Goal: Information Seeking & Learning: Check status

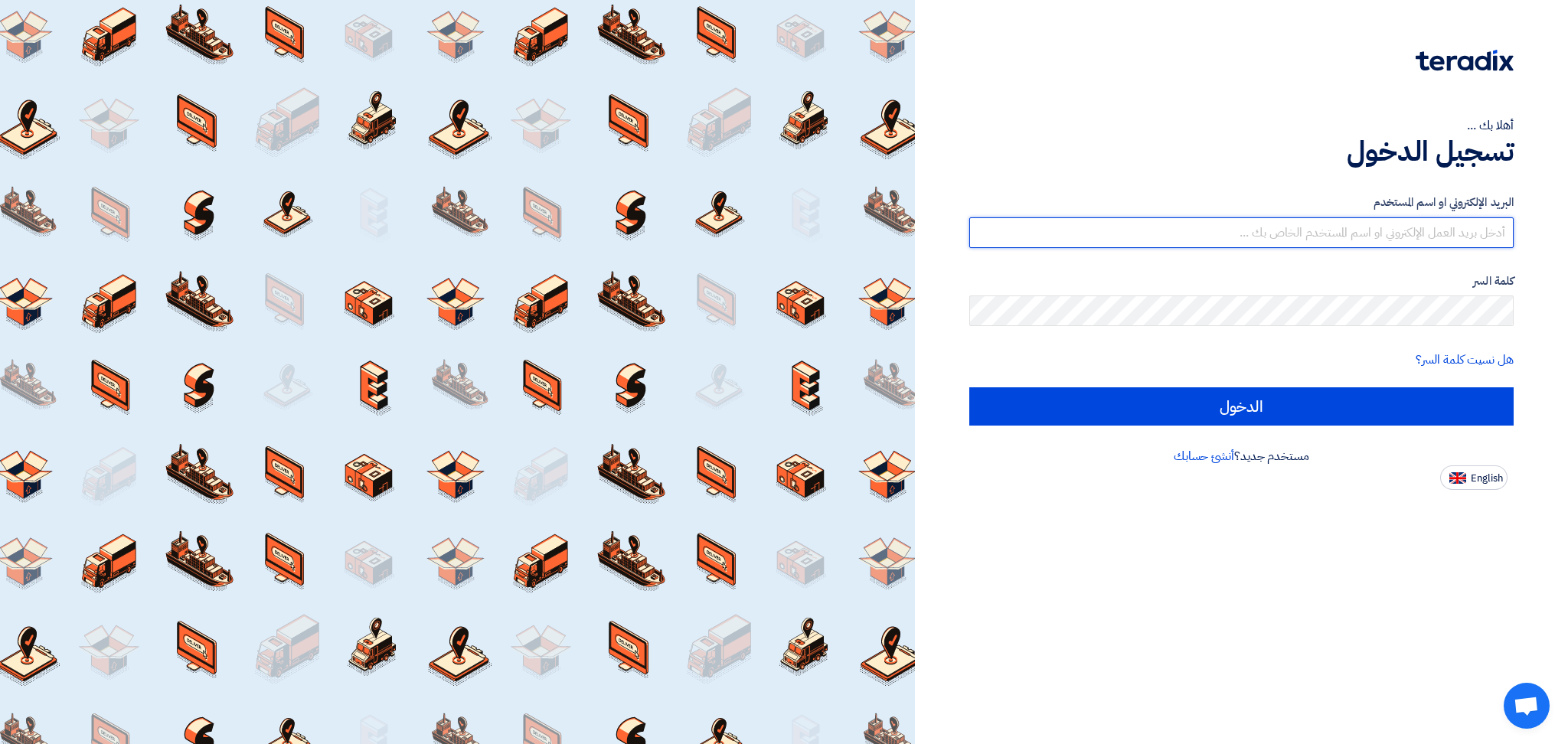
click at [1382, 232] on input "text" at bounding box center [1242, 232] width 544 height 31
type input "[EMAIL_ADDRESS][DOMAIN_NAME]"
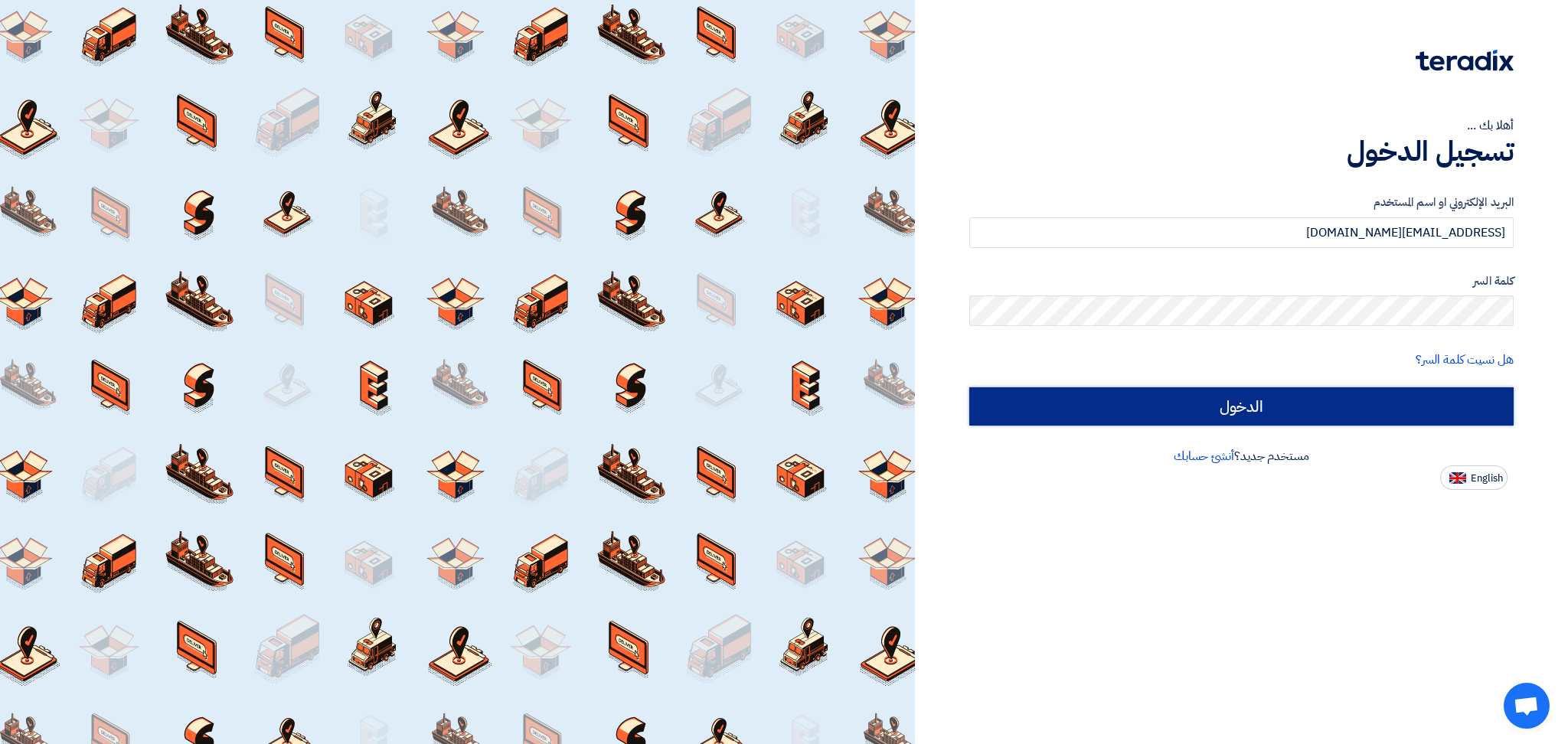
click at [1361, 397] on input "الدخول" at bounding box center [1242, 406] width 544 height 38
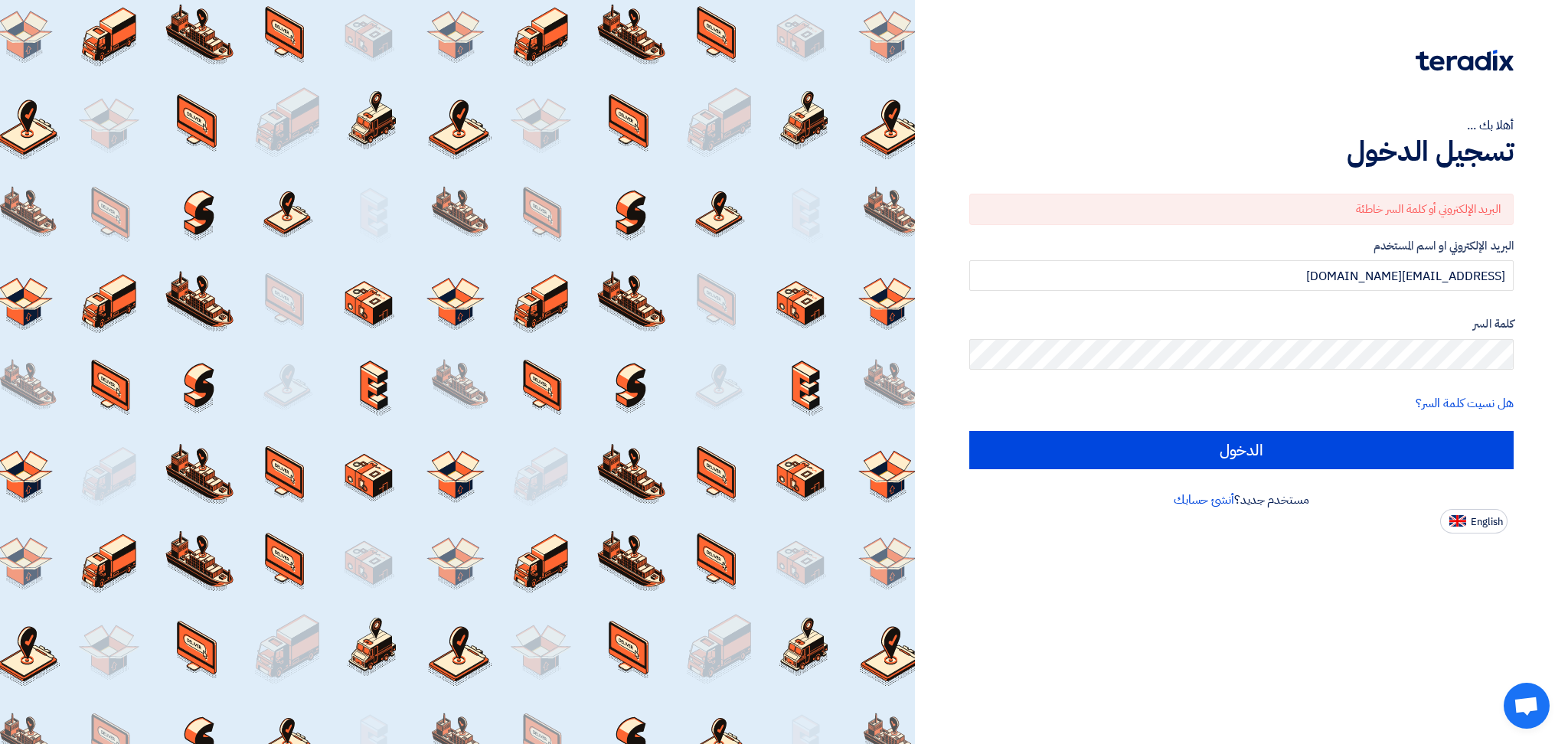
click at [1470, 337] on div "كلمة السر" at bounding box center [1242, 343] width 544 height 54
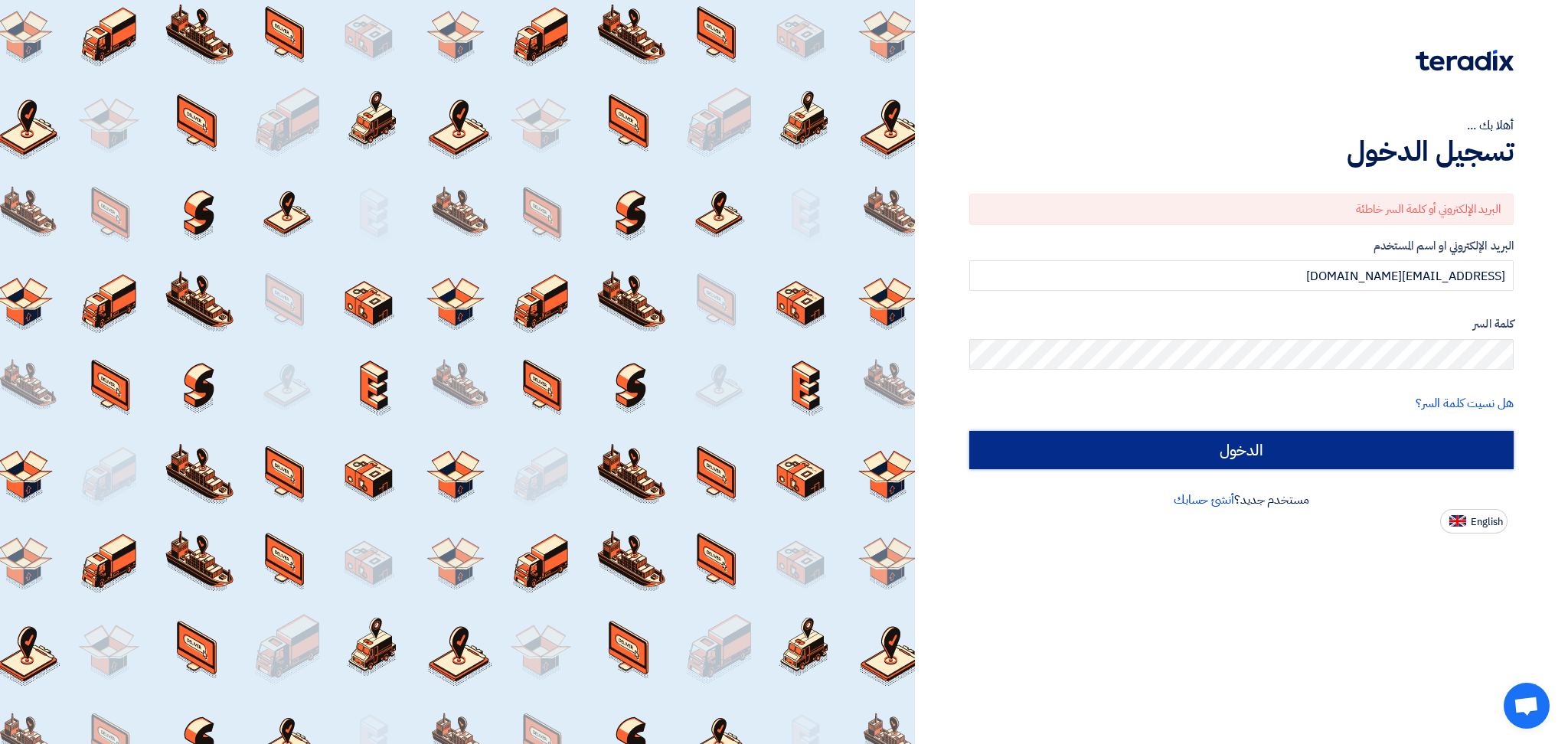
click at [1420, 442] on input "الدخول" at bounding box center [1242, 450] width 544 height 38
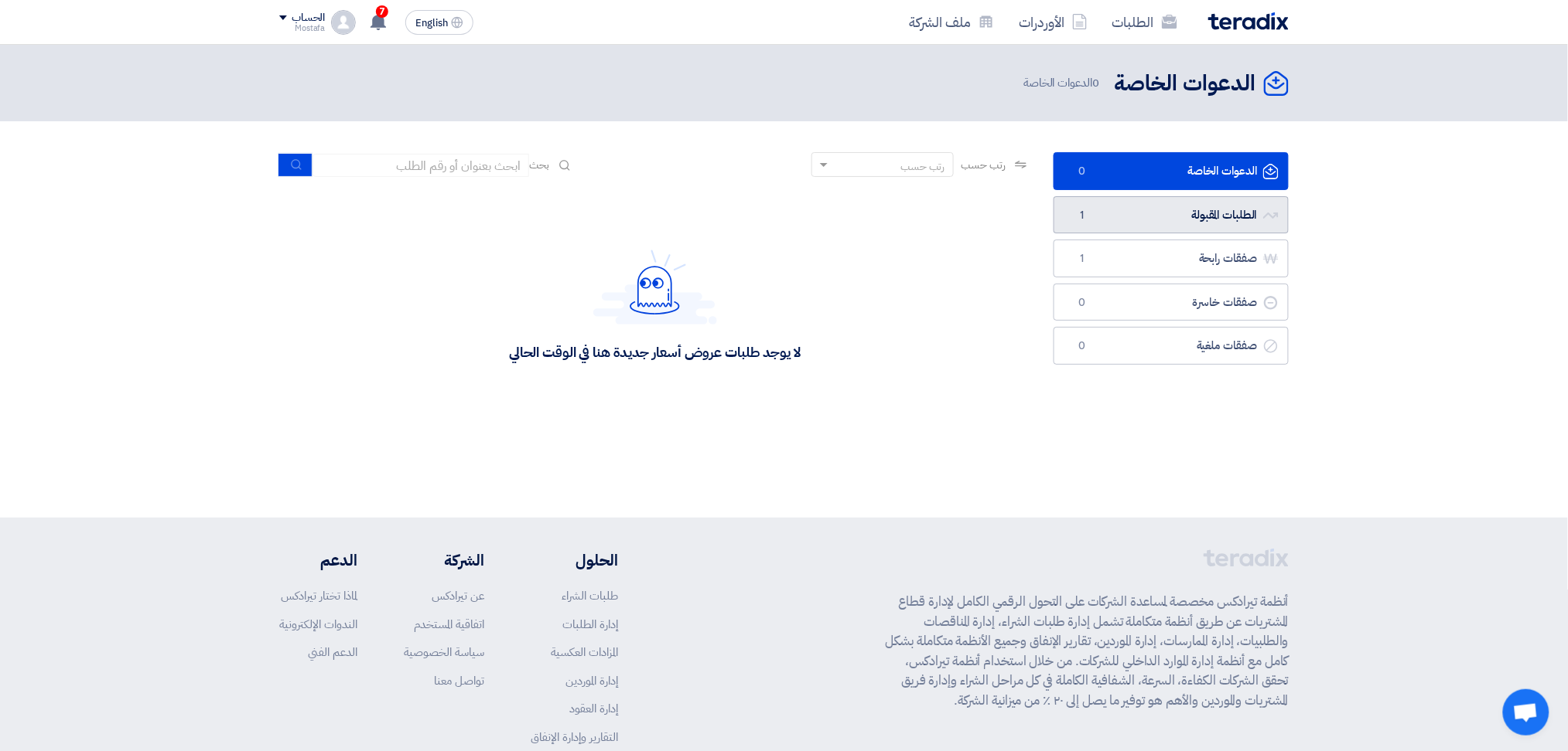
click at [1188, 215] on link "الطلبات المقبولة الطلبات المقبولة 1" at bounding box center [1170, 215] width 235 height 38
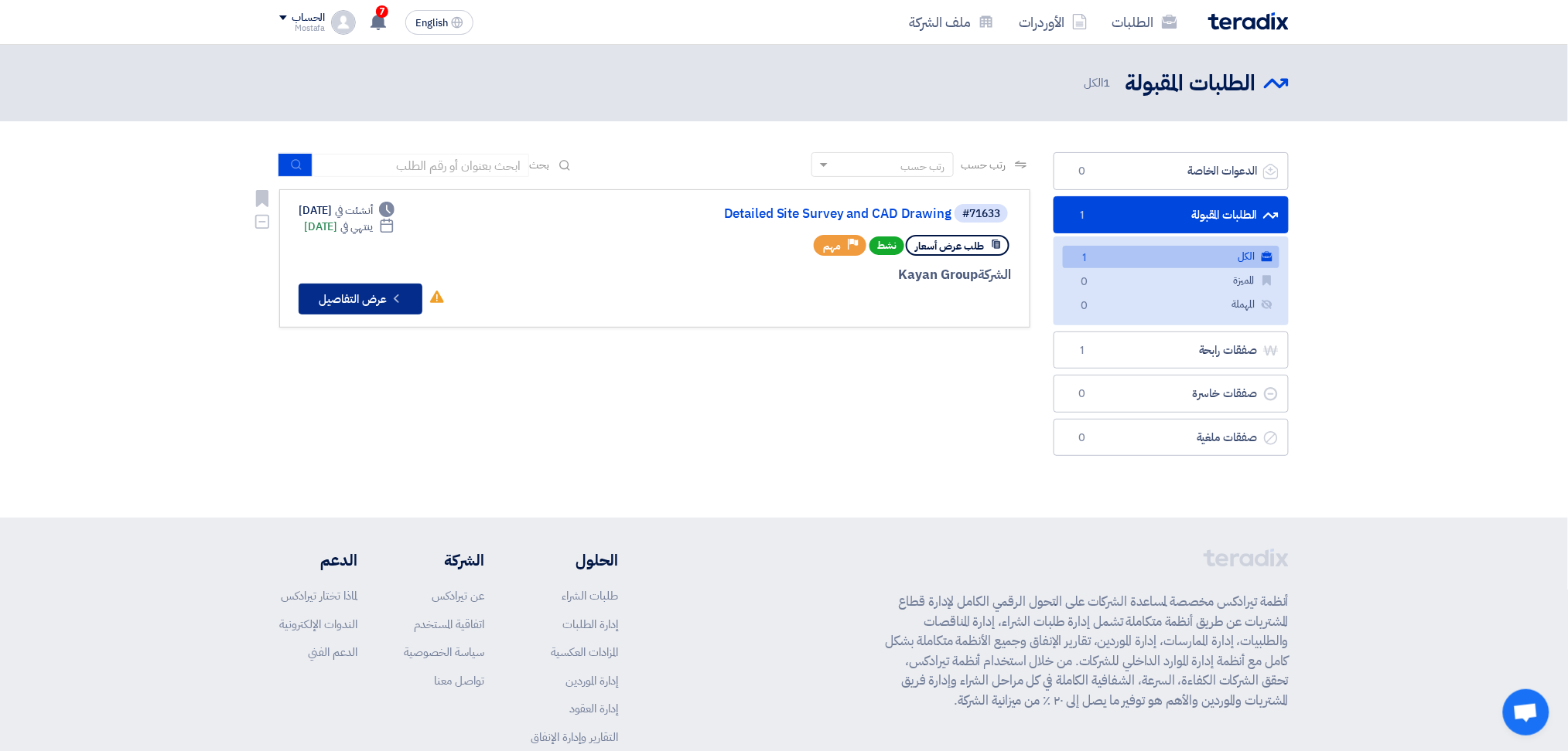
click at [405, 295] on button "Check details عرض التفاصيل" at bounding box center [360, 299] width 123 height 31
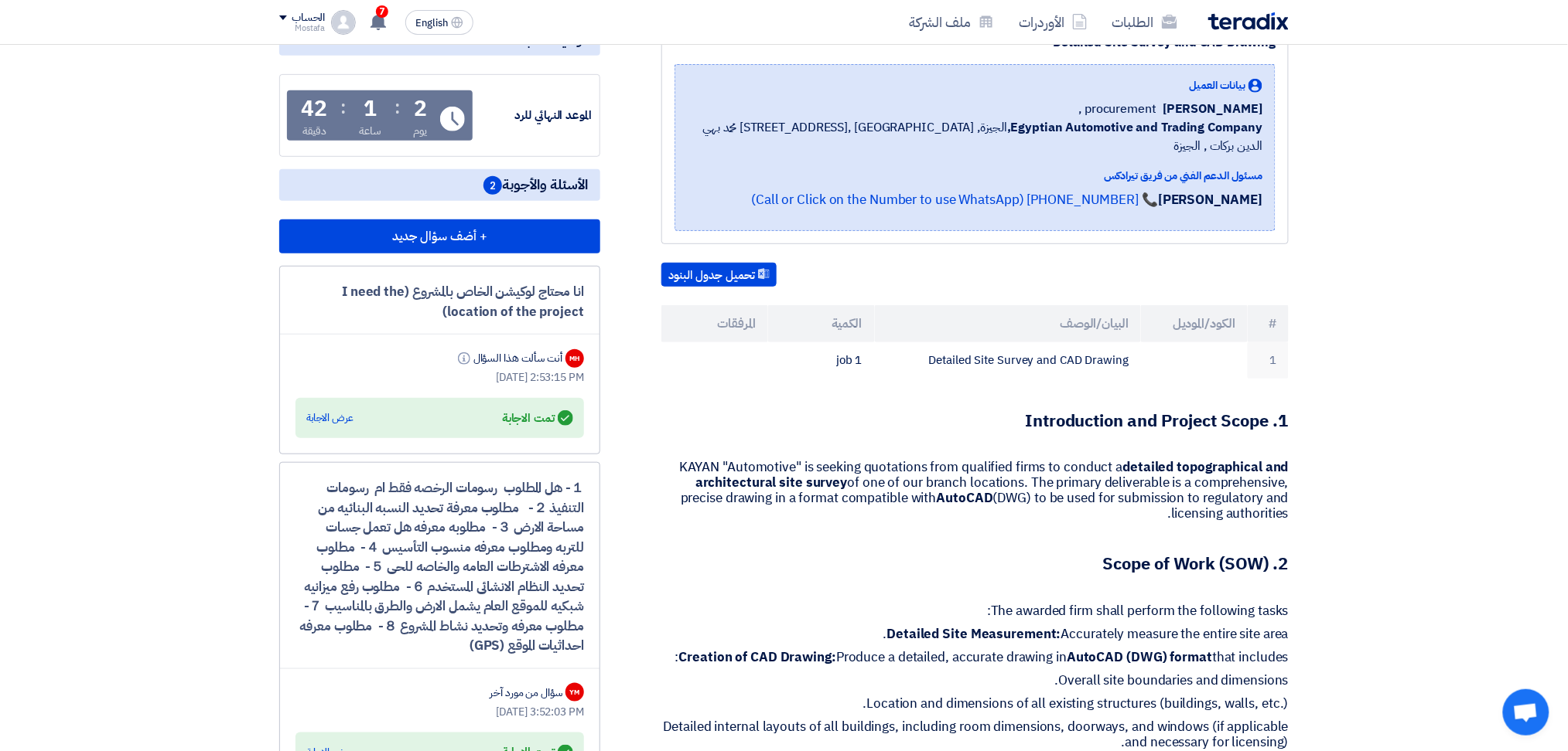
scroll to position [309, 0]
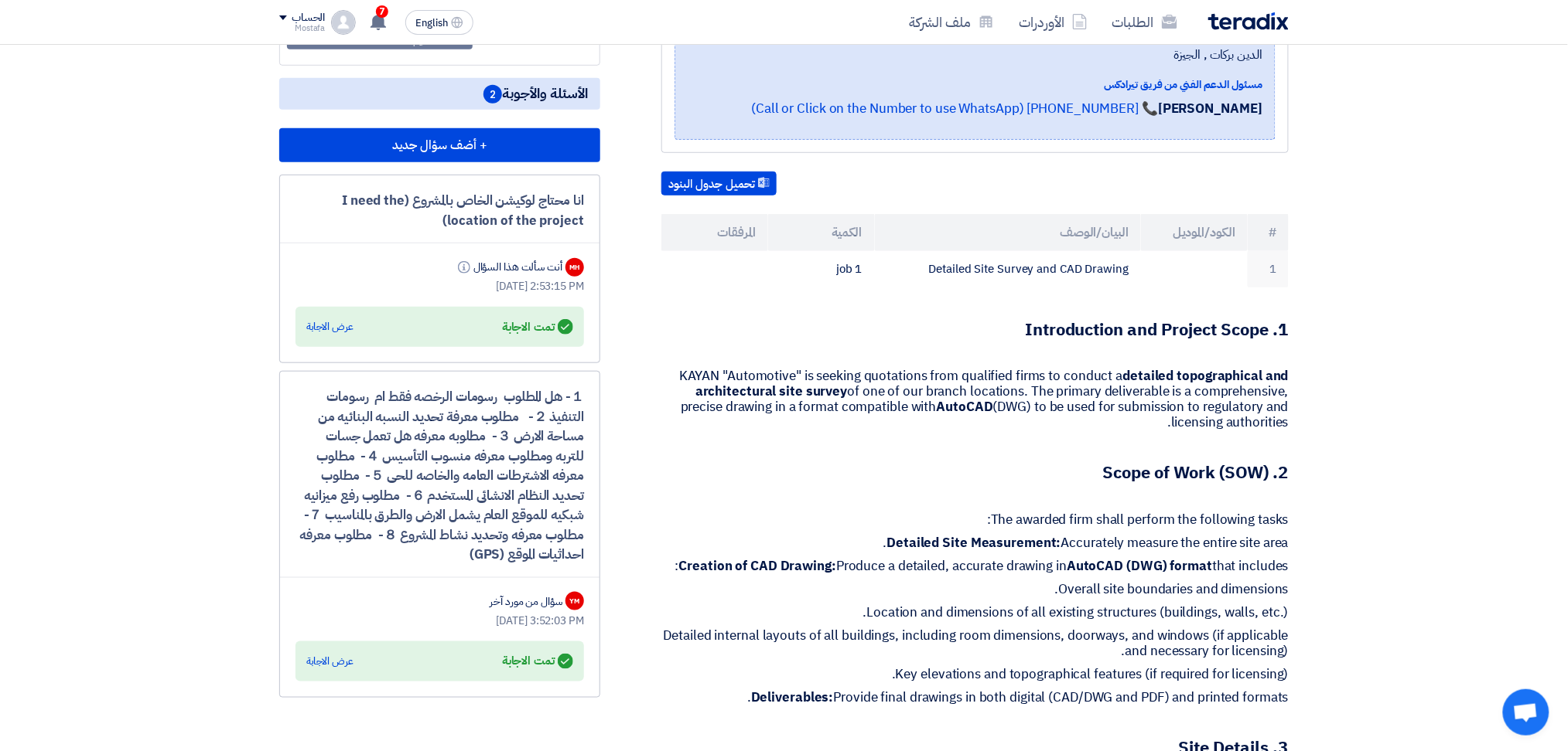
click at [335, 330] on div "Answered تمت الاجابة عرض الاجابة" at bounding box center [439, 326] width 266 height 21
click at [331, 319] on div "عرض الاجابة" at bounding box center [329, 327] width 47 height 15
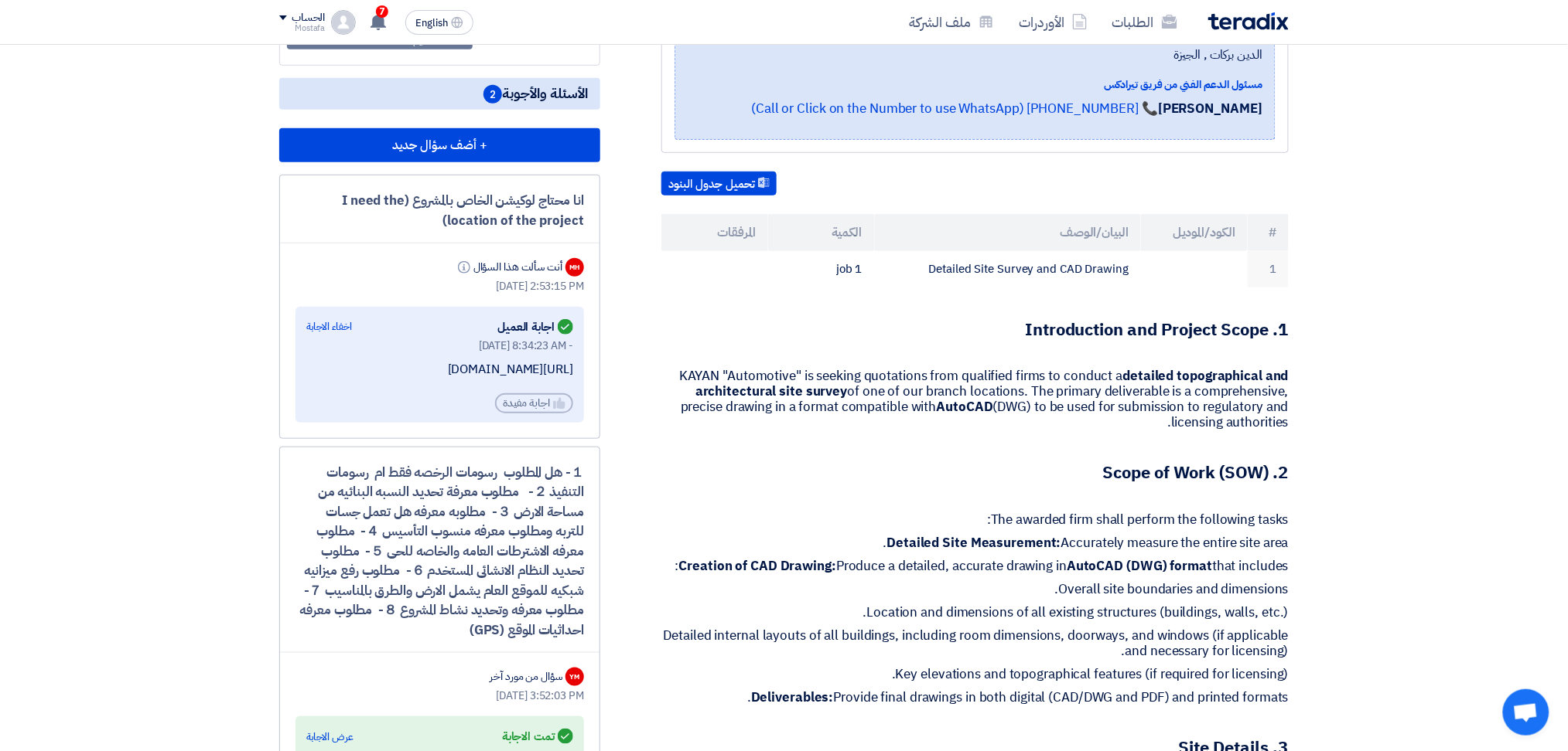
drag, startPoint x: 434, startPoint y: 364, endPoint x: 381, endPoint y: 367, distance: 53.1
drag, startPoint x: 381, startPoint y: 367, endPoint x: 371, endPoint y: 359, distance: 12.8
click at [371, 361] on div "[URL][DOMAIN_NAME]" at bounding box center [439, 369] width 266 height 16
drag, startPoint x: 313, startPoint y: 361, endPoint x: 578, endPoint y: 367, distance: 265.1
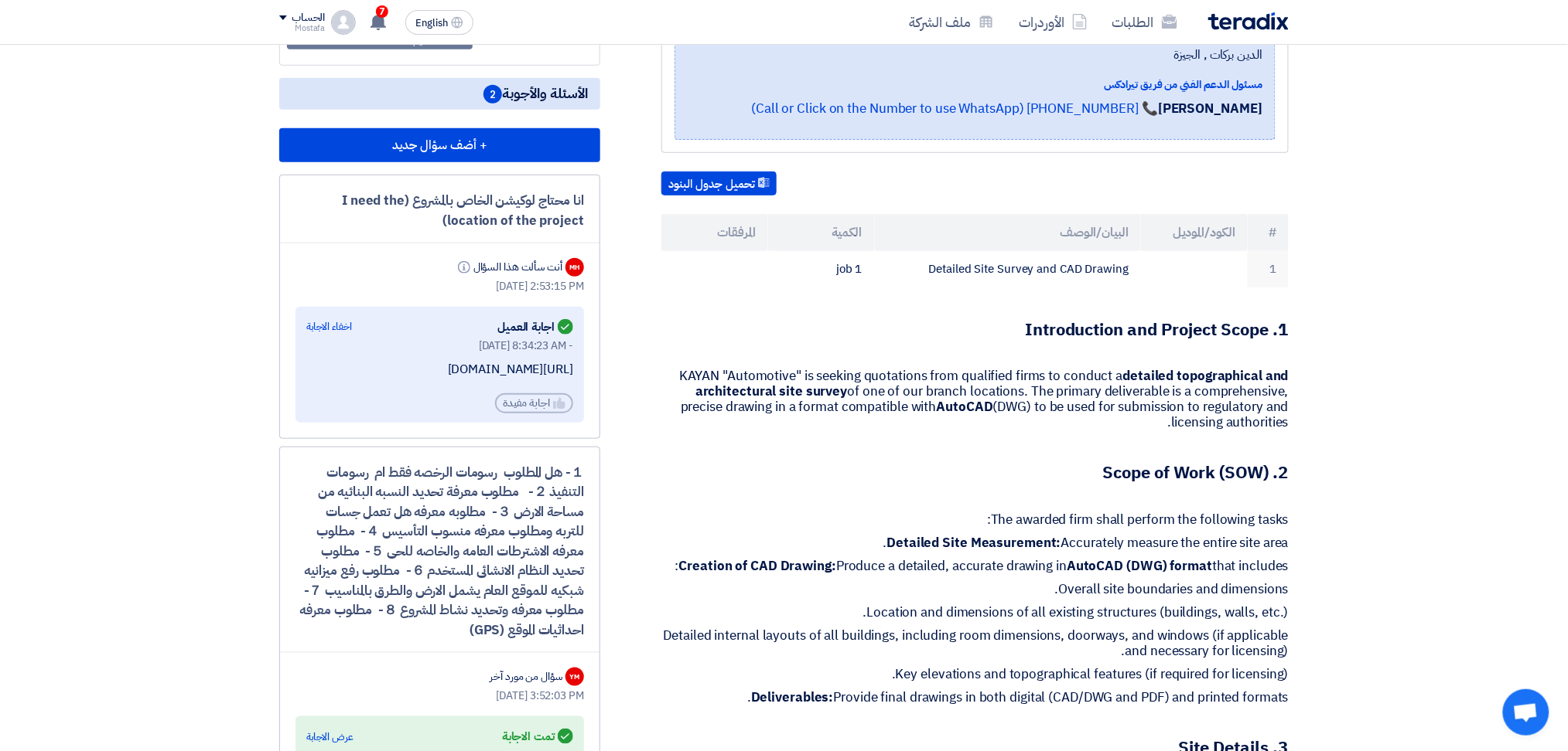
click at [578, 367] on div "Answered اجابة العميل اخفاء الاجابة [DATE] 8:34:23 AM - [URL][DOMAIN_NAME] Help…" at bounding box center [440, 364] width 289 height 116
copy div "[URL][DOMAIN_NAME]"
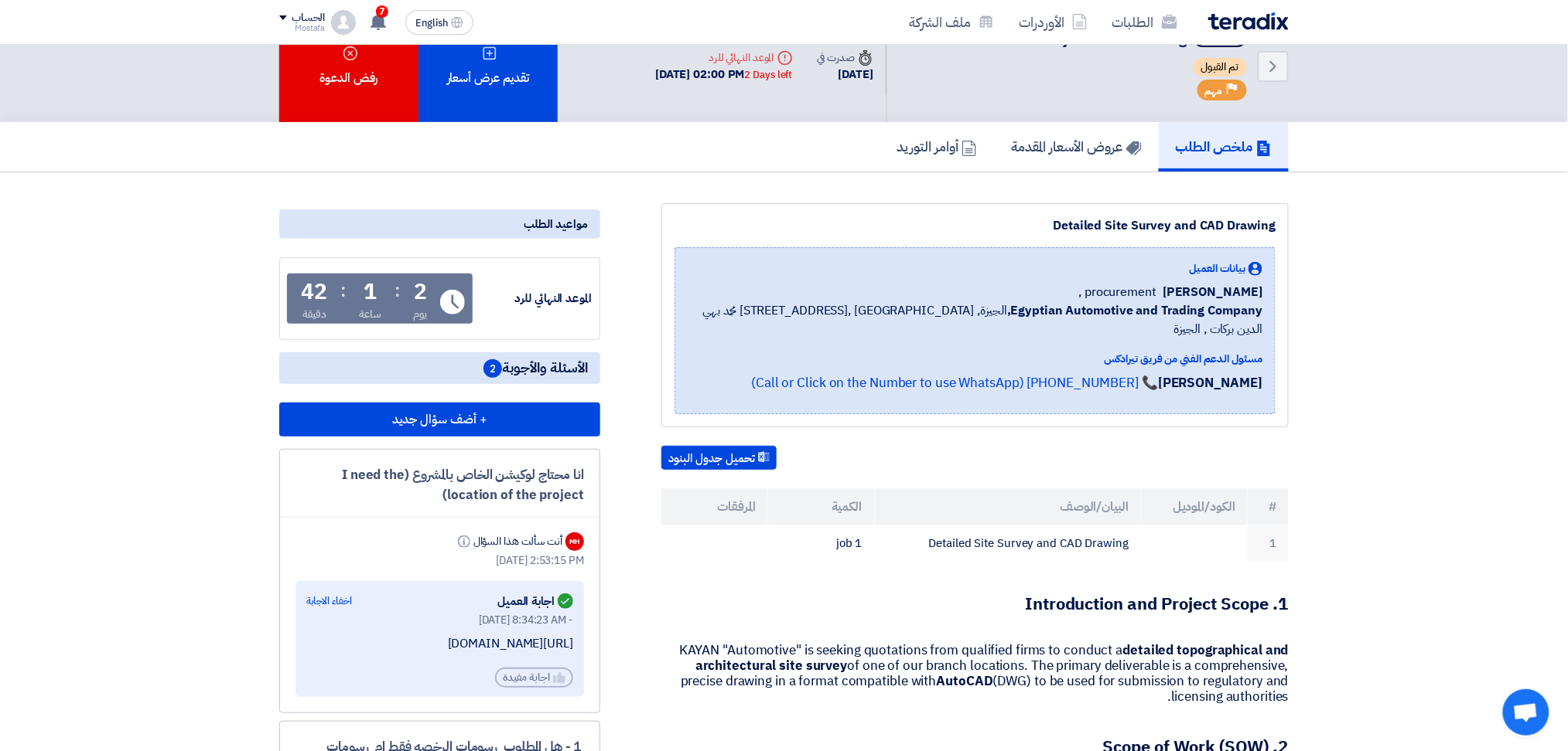
scroll to position [0, 0]
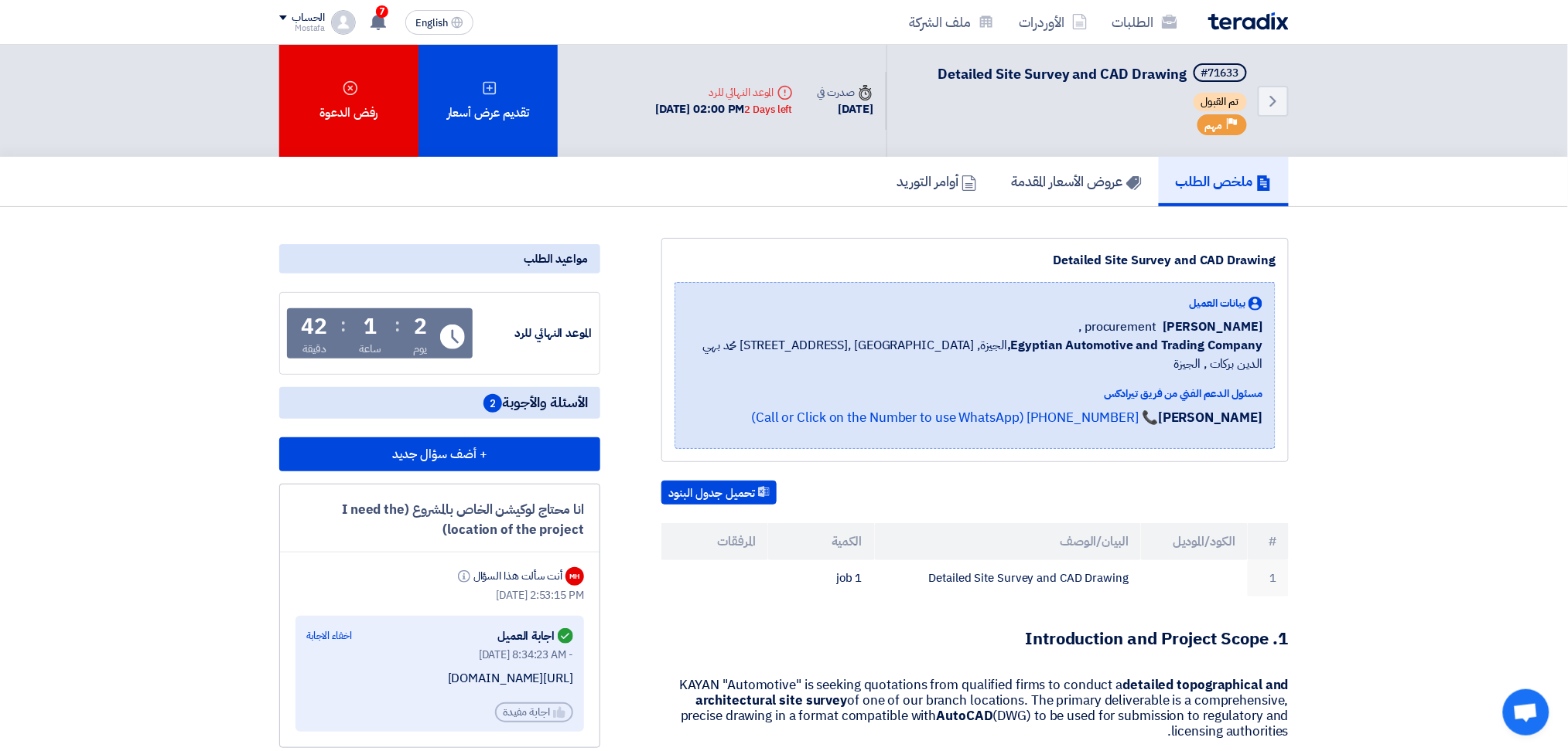
drag, startPoint x: 1057, startPoint y: 250, endPoint x: 1278, endPoint y: 241, distance: 221.2
click at [1278, 241] on div "Detailed Site Survey and CAD Drawing بيانات العميل [PERSON_NAME] procurement , …" at bounding box center [975, 350] width 627 height 224
copy div "Detailed Site Survey and CAD Drawing"
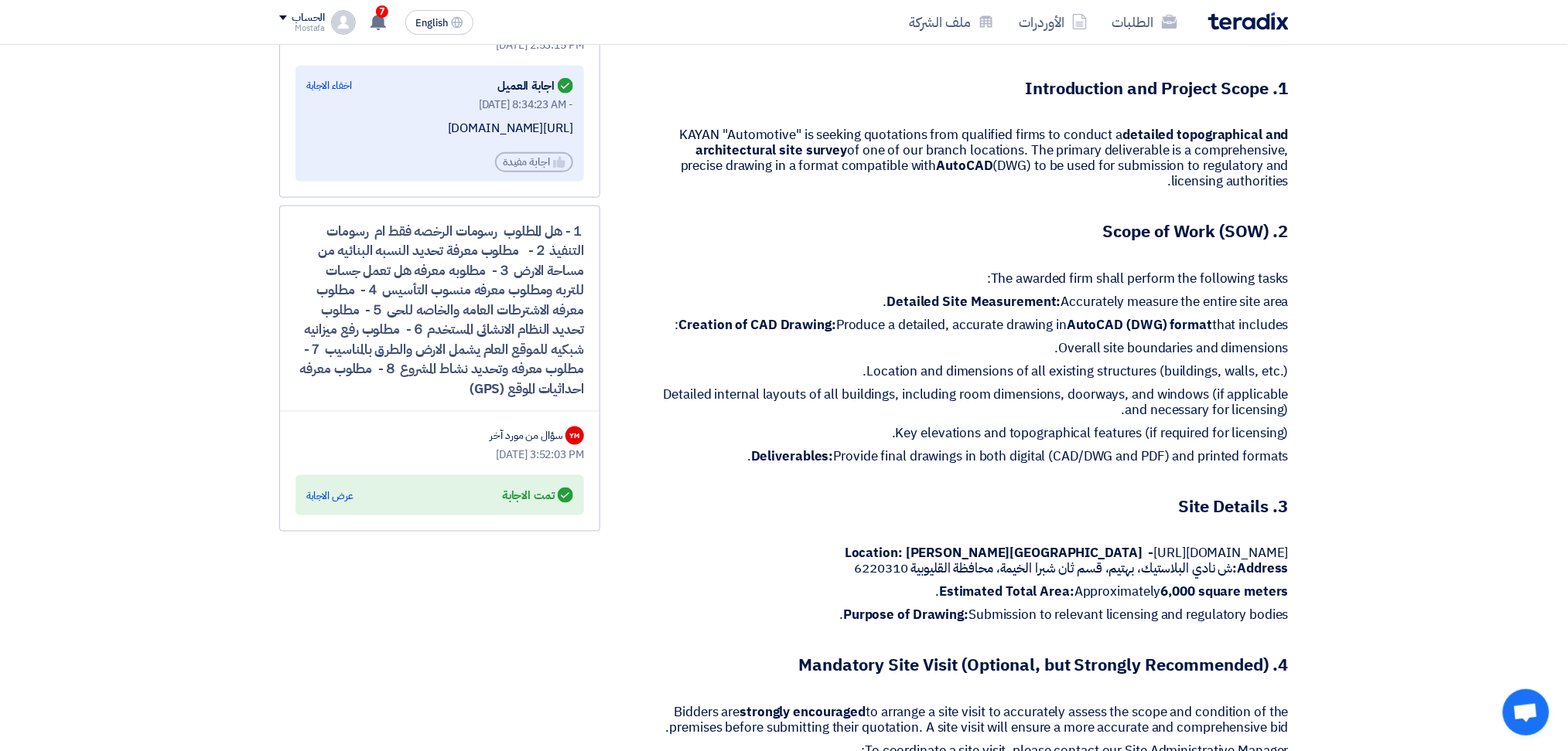
scroll to position [618, 0]
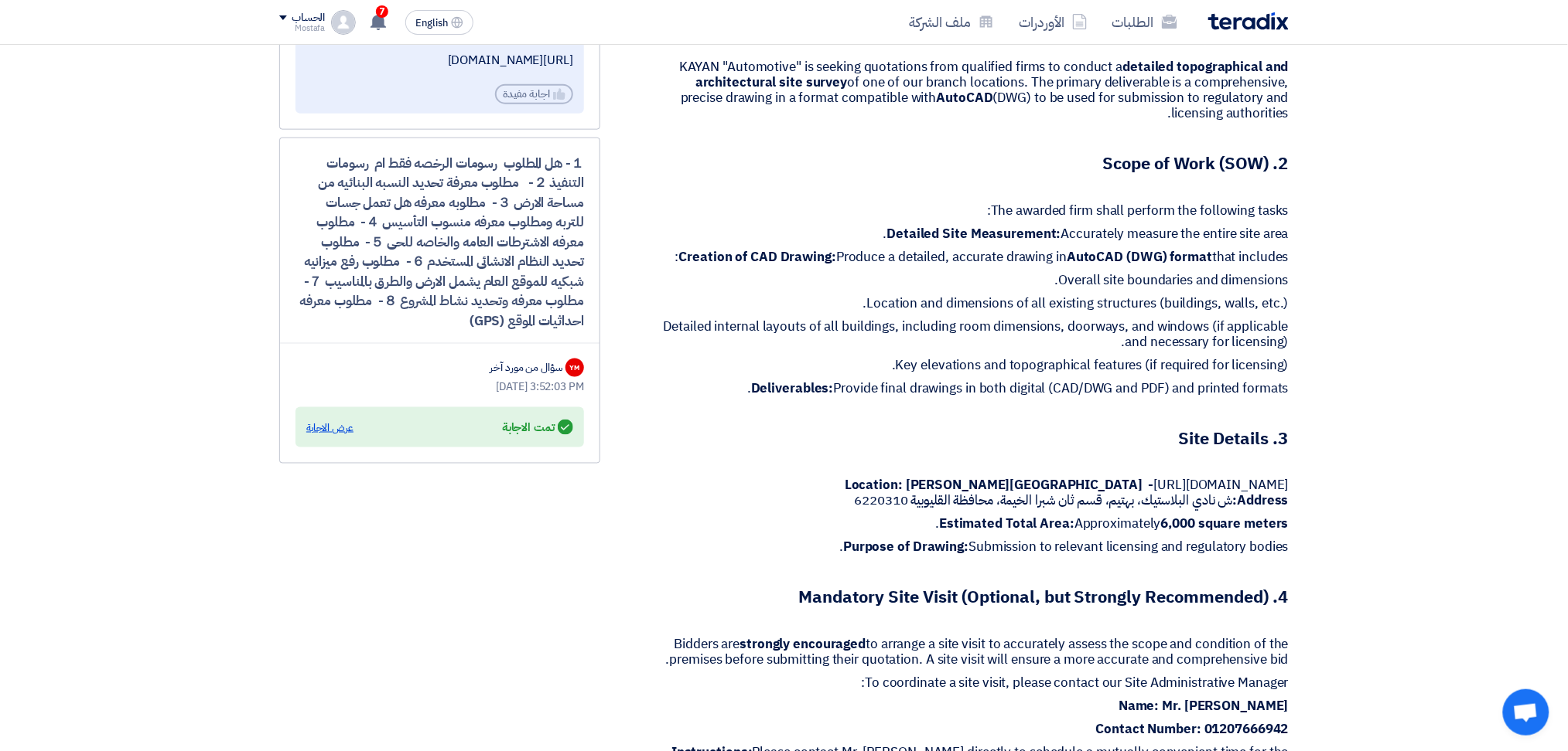
click at [323, 425] on div "عرض الاجابة" at bounding box center [329, 428] width 47 height 15
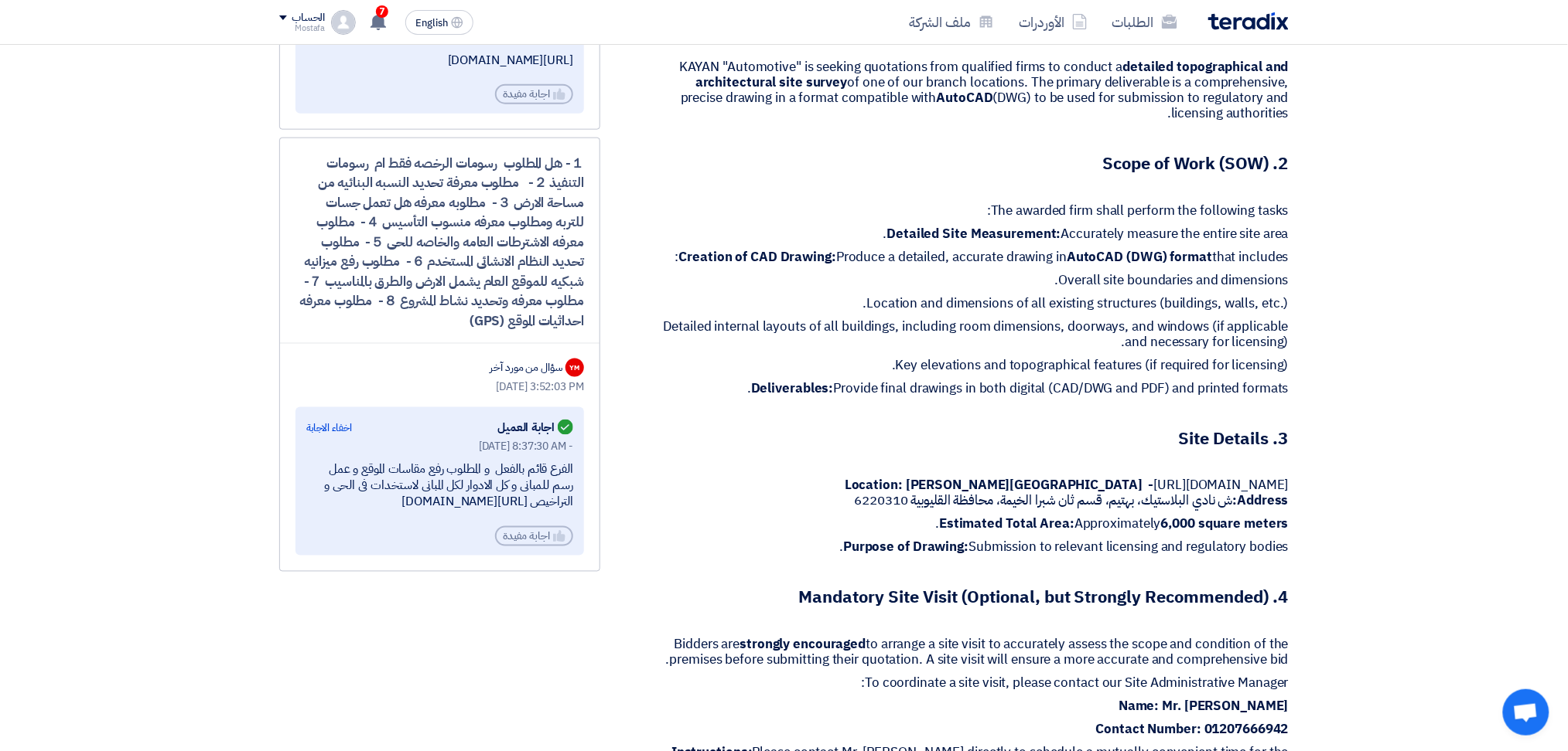
scroll to position [721, 0]
